Goal: Information Seeking & Learning: Learn about a topic

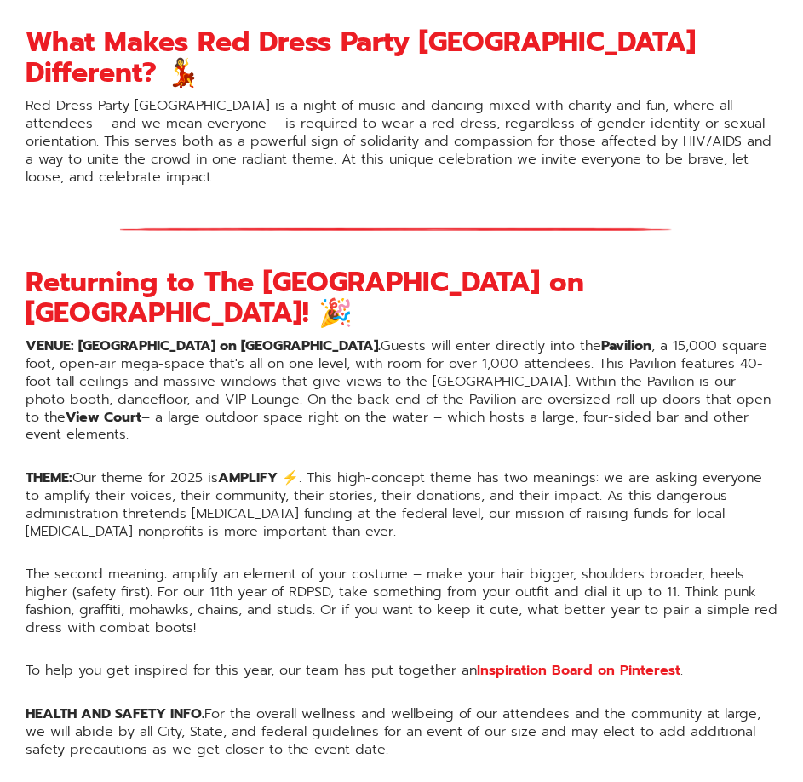
scroll to position [1108, 0]
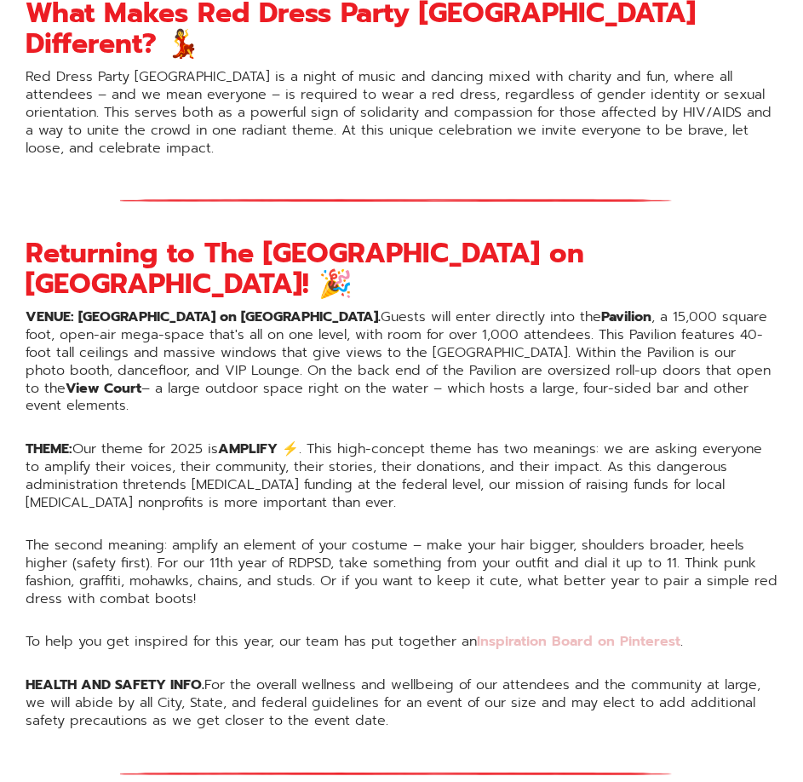
click at [525, 631] on link "Inspiration Board on Pinterest" at bounding box center [579, 641] width 204 height 20
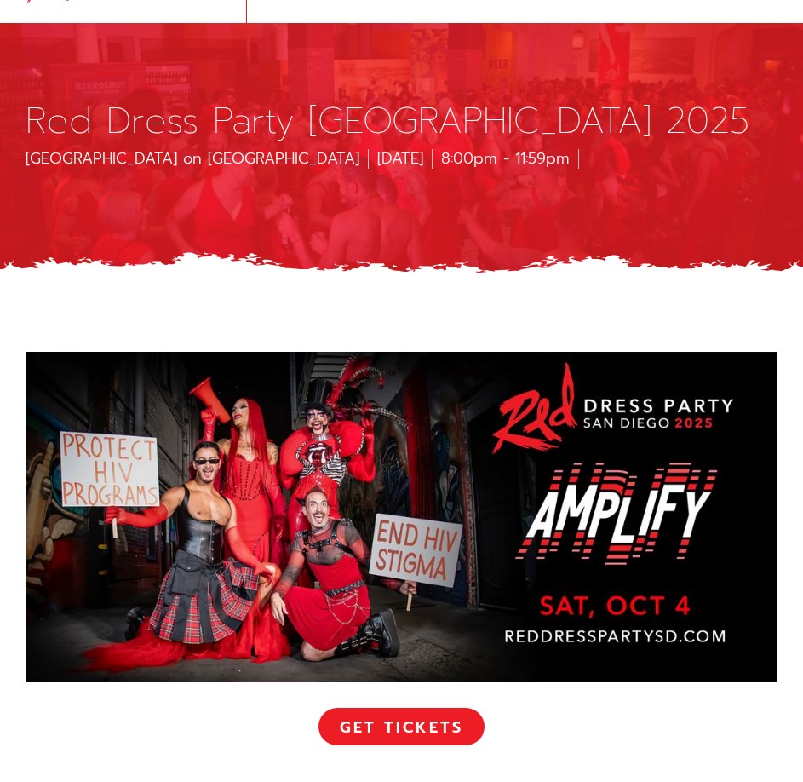
scroll to position [0, 0]
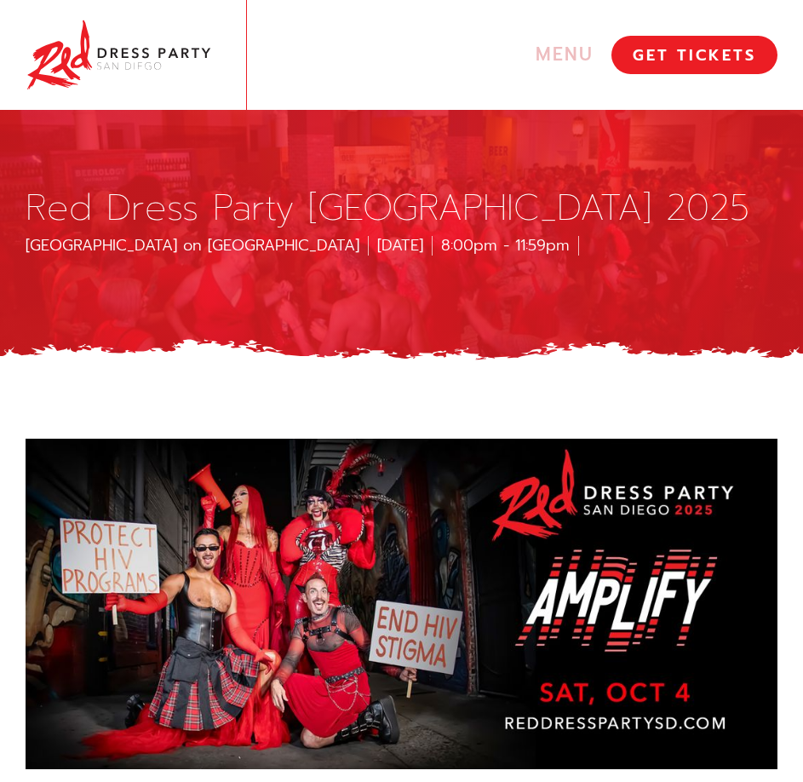
click at [532, 45] on link "MENU" at bounding box center [446, 54] width 331 height 23
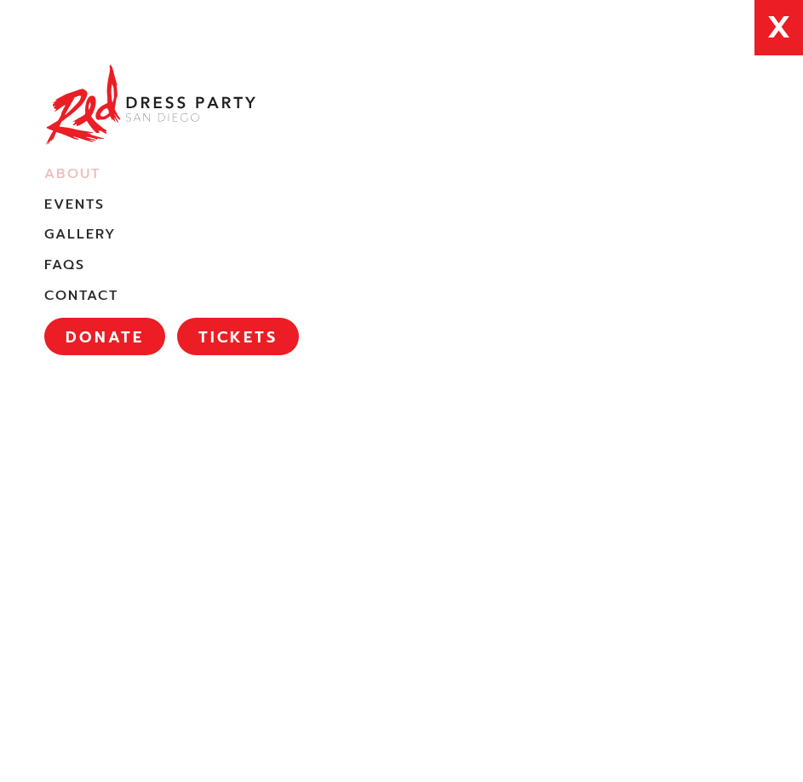
click at [59, 179] on link "About" at bounding box center [72, 174] width 56 height 18
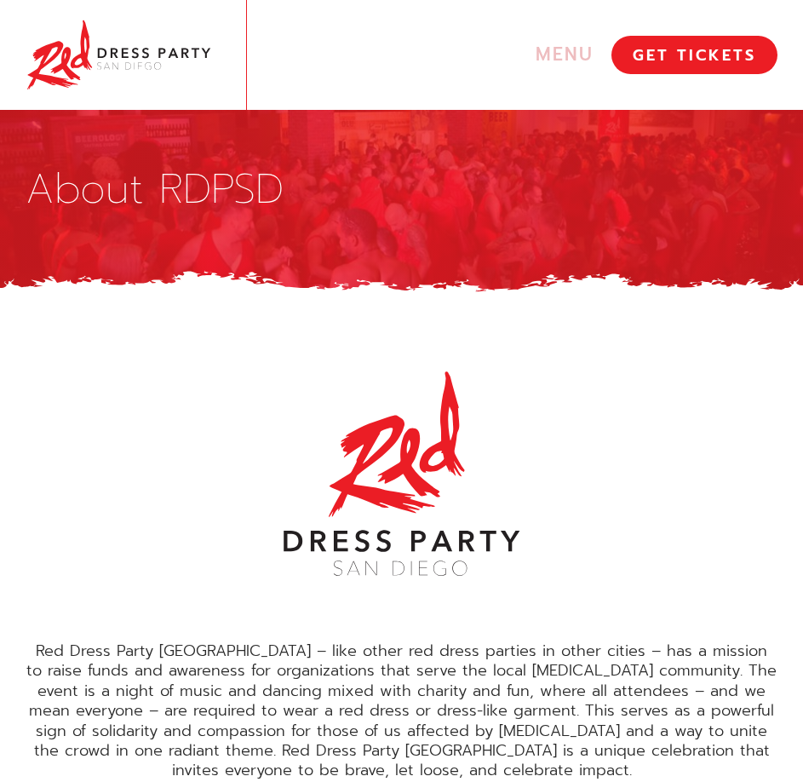
click at [550, 43] on link "MENU" at bounding box center [446, 54] width 331 height 23
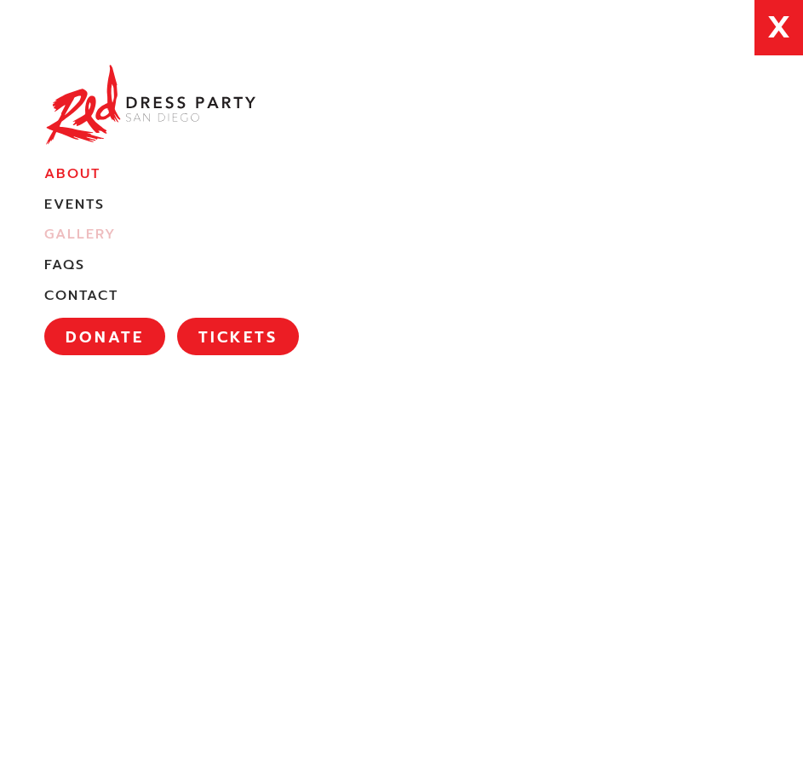
click at [95, 234] on link "Gallery" at bounding box center [80, 235] width 72 height 18
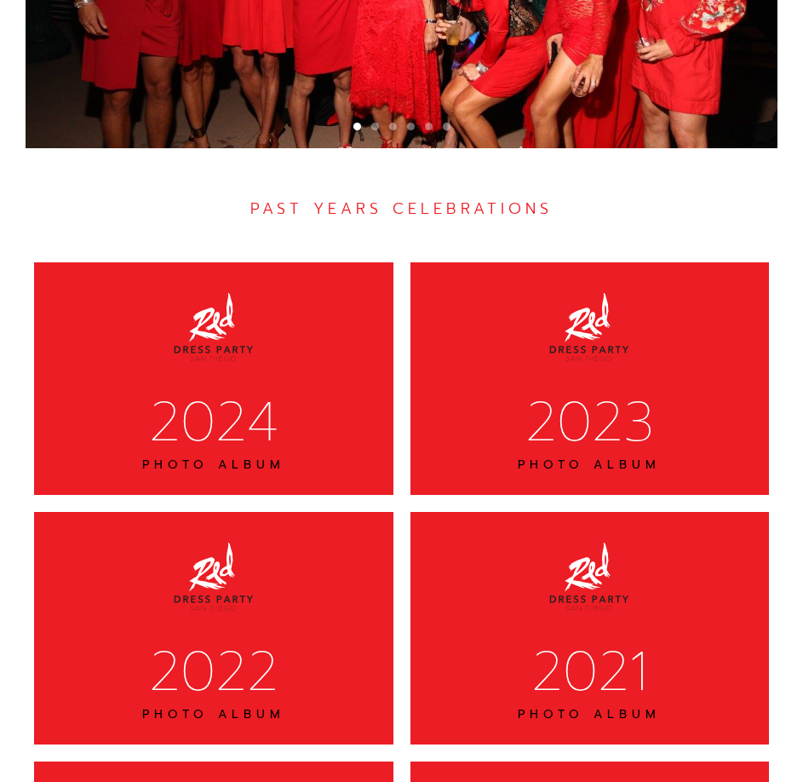
scroll to position [6291, 0]
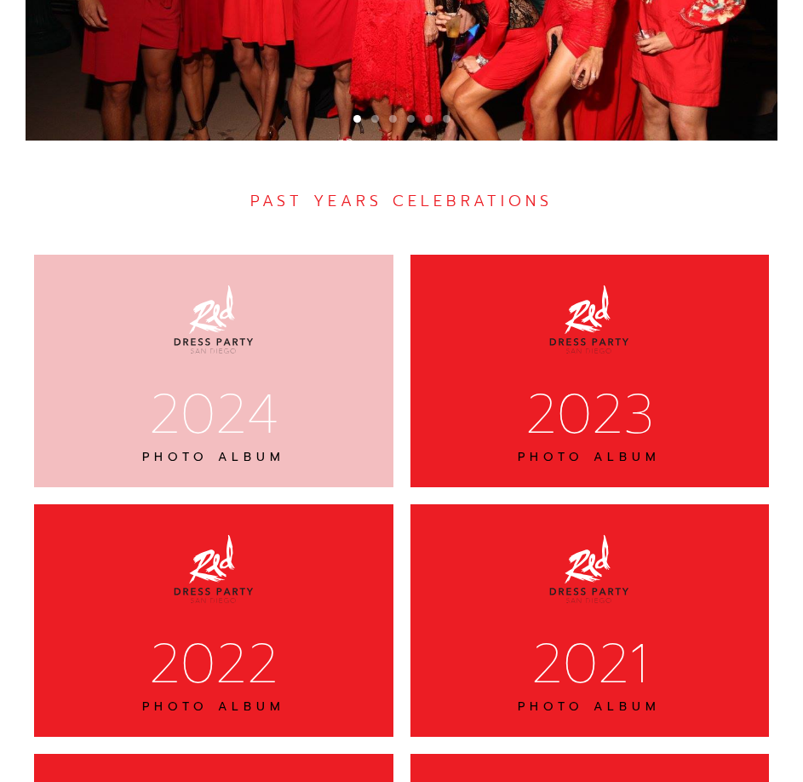
click at [263, 387] on div "2024" at bounding box center [213, 414] width 315 height 71
